Goal: Transaction & Acquisition: Purchase product/service

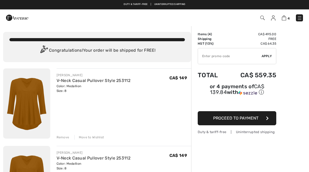
click at [33, 104] on img at bounding box center [26, 104] width 47 height 70
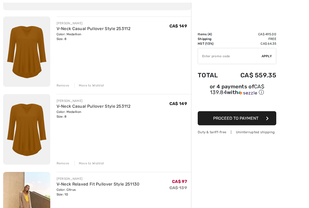
scroll to position [52, 0]
click at [64, 164] on div "Remove" at bounding box center [62, 163] width 13 height 5
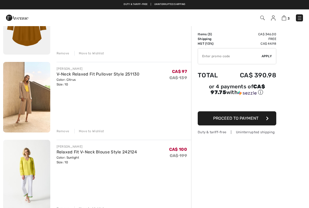
scroll to position [84, 0]
click at [35, 167] on img at bounding box center [26, 175] width 47 height 70
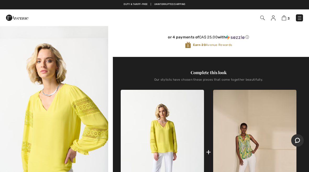
scroll to position [149, 0]
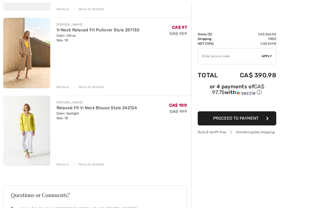
scroll to position [130, 0]
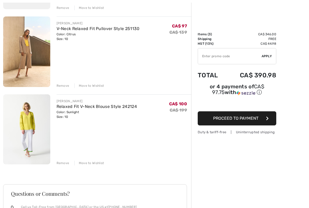
click at [62, 164] on div "Remove" at bounding box center [62, 163] width 13 height 5
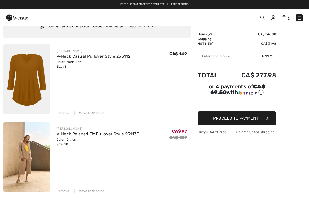
scroll to position [22, 0]
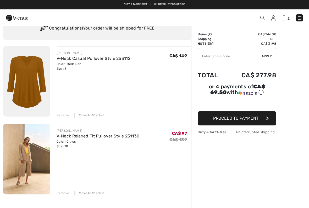
click at [36, 153] on img at bounding box center [26, 159] width 47 height 70
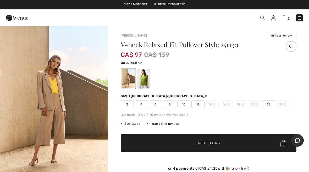
click at [143, 82] on div at bounding box center [143, 79] width 14 height 20
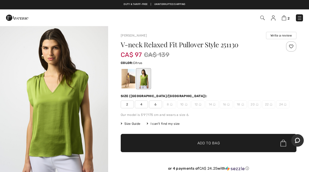
click at [129, 82] on div at bounding box center [128, 79] width 14 height 20
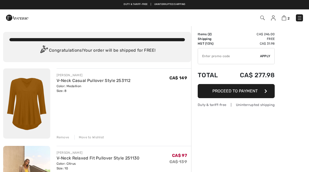
scroll to position [37, 0]
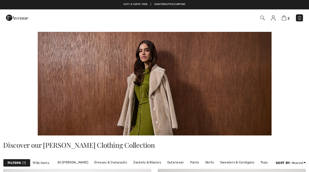
checkbox input "true"
click at [19, 162] on strong "Filters" at bounding box center [14, 163] width 13 height 5
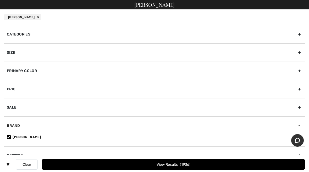
click at [29, 36] on div "Categories" at bounding box center [154, 34] width 300 height 18
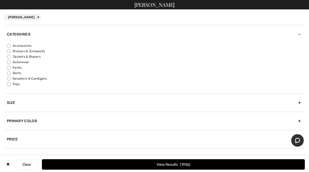
click at [11, 55] on input "Jackets & Blazers" at bounding box center [9, 57] width 4 height 4
radio input "true"
click at [31, 122] on div "Primary Color" at bounding box center [154, 121] width 300 height 18
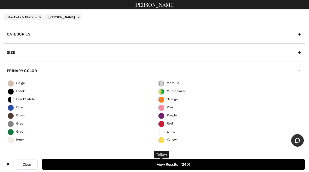
click at [164, 140] on span "Yellow" at bounding box center [167, 140] width 19 height 4
click at [0, 0] on input "Yellow" at bounding box center [0, 0] width 0 height 0
click at [177, 168] on button "View Results 5" at bounding box center [173, 164] width 263 height 10
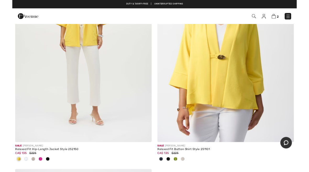
scroll to position [389, 0]
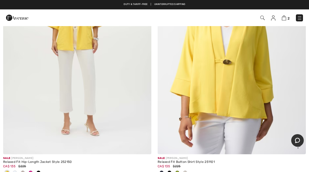
click at [237, 85] on img at bounding box center [231, 44] width 148 height 222
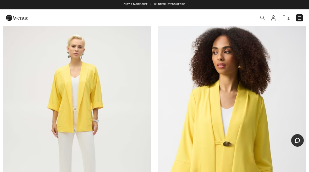
scroll to position [307, 0]
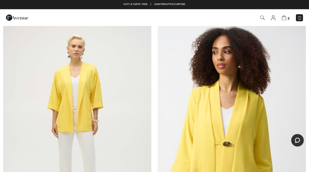
click at [106, 93] on img at bounding box center [77, 126] width 148 height 222
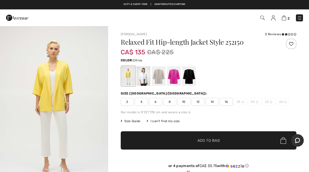
click at [186, 101] on span "10" at bounding box center [183, 102] width 13 height 8
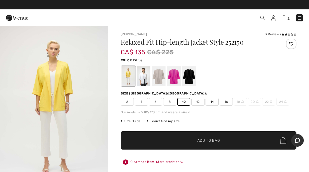
click at [207, 142] on span "Add to Bag" at bounding box center [208, 140] width 22 height 5
click at [209, 141] on span "Add to Bag" at bounding box center [208, 140] width 22 height 5
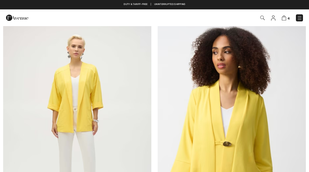
checkbox input "true"
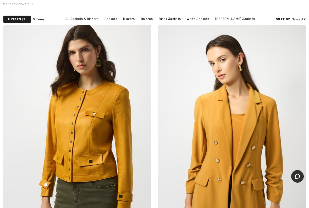
scroll to position [50, 0]
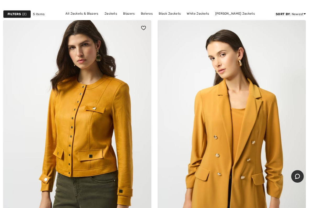
click at [105, 127] on img at bounding box center [77, 131] width 148 height 222
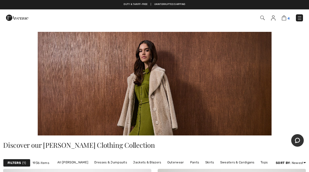
click at [285, 17] on img at bounding box center [283, 17] width 4 height 5
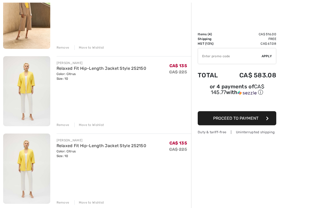
scroll to position [174, 0]
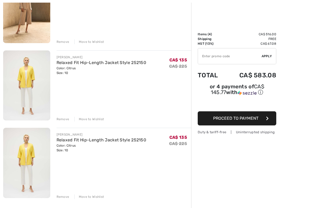
click at [66, 172] on div "Remove" at bounding box center [62, 197] width 13 height 5
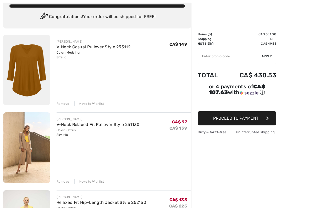
scroll to position [35, 0]
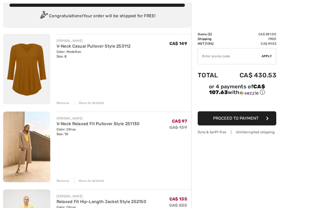
click at [64, 102] on div "Remove" at bounding box center [62, 103] width 13 height 5
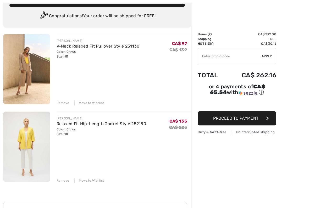
click at [242, 120] on span "Proceed to Payment" at bounding box center [235, 118] width 45 height 5
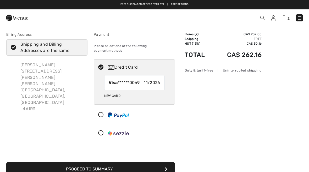
click at [123, 166] on button "Proceed to Summary" at bounding box center [90, 169] width 168 height 14
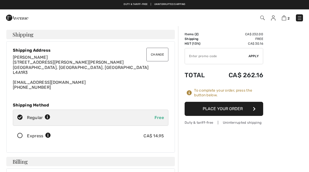
click at [22, 136] on icon at bounding box center [20, 135] width 14 height 5
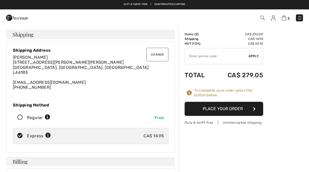
click at [240, 109] on button "Place Your Order" at bounding box center [223, 109] width 78 height 14
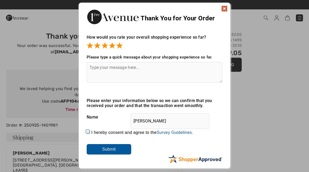
click at [117, 152] on input "Submit" at bounding box center [109, 149] width 44 height 10
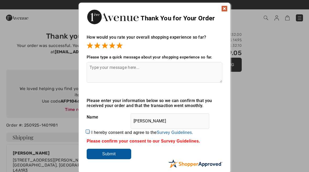
click at [225, 10] on img at bounding box center [224, 8] width 6 height 6
